Goal: Task Accomplishment & Management: Manage account settings

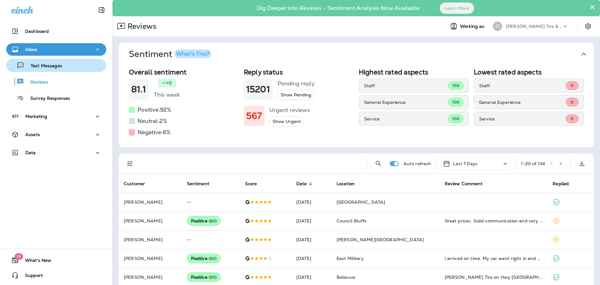
click at [54, 67] on p "Text Messages" at bounding box center [43, 66] width 38 height 6
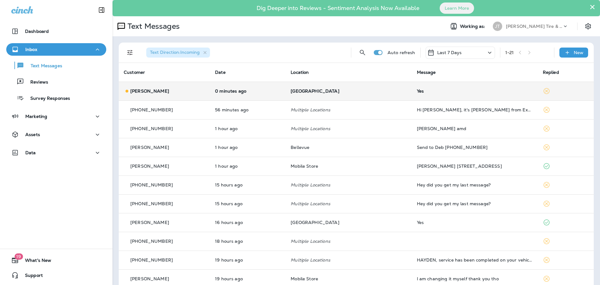
click at [329, 96] on td "[GEOGRAPHIC_DATA]" at bounding box center [348, 91] width 126 height 19
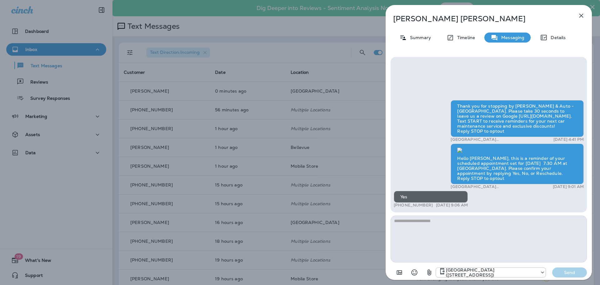
click at [582, 15] on icon "button" at bounding box center [580, 15] width 7 height 7
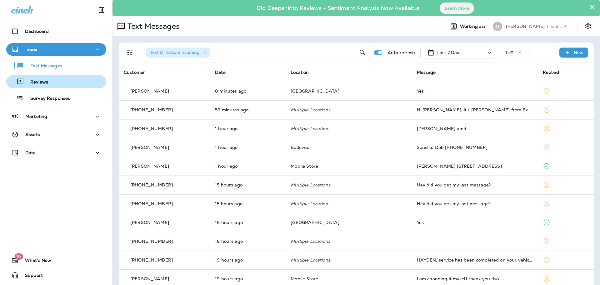
click at [45, 84] on p "Reviews" at bounding box center [36, 82] width 24 height 6
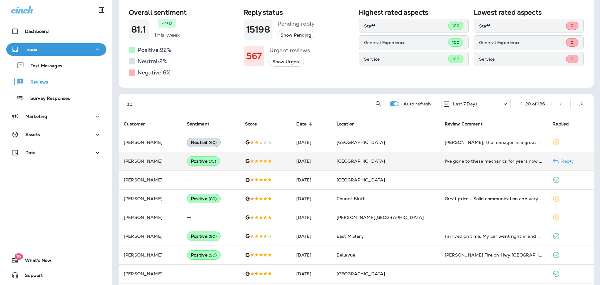
scroll to position [62, 0]
